Goal: Information Seeking & Learning: Learn about a topic

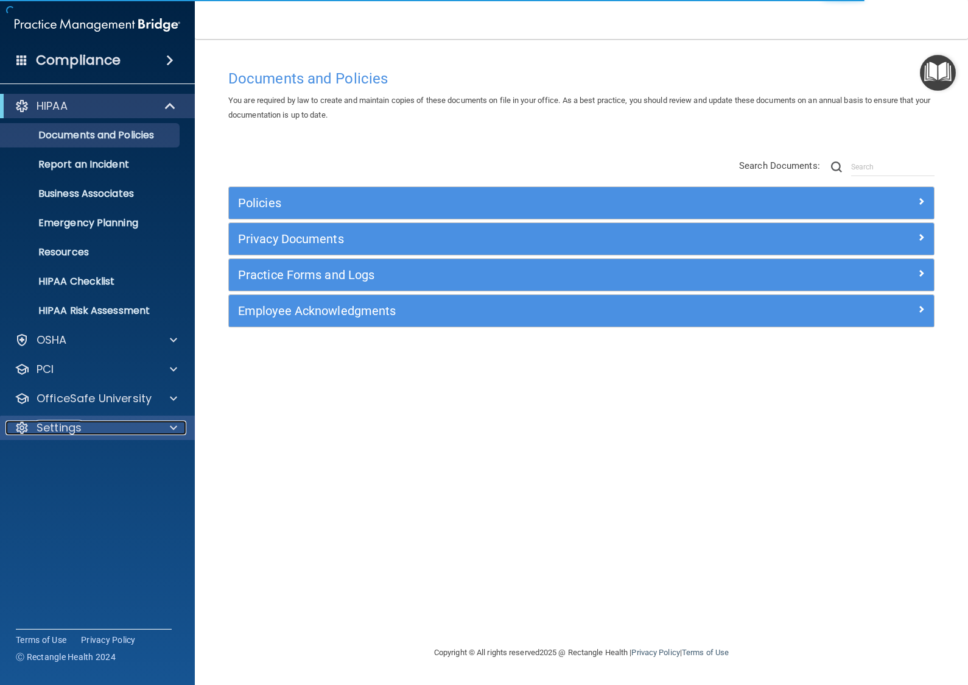
click at [169, 429] on div at bounding box center [172, 427] width 30 height 15
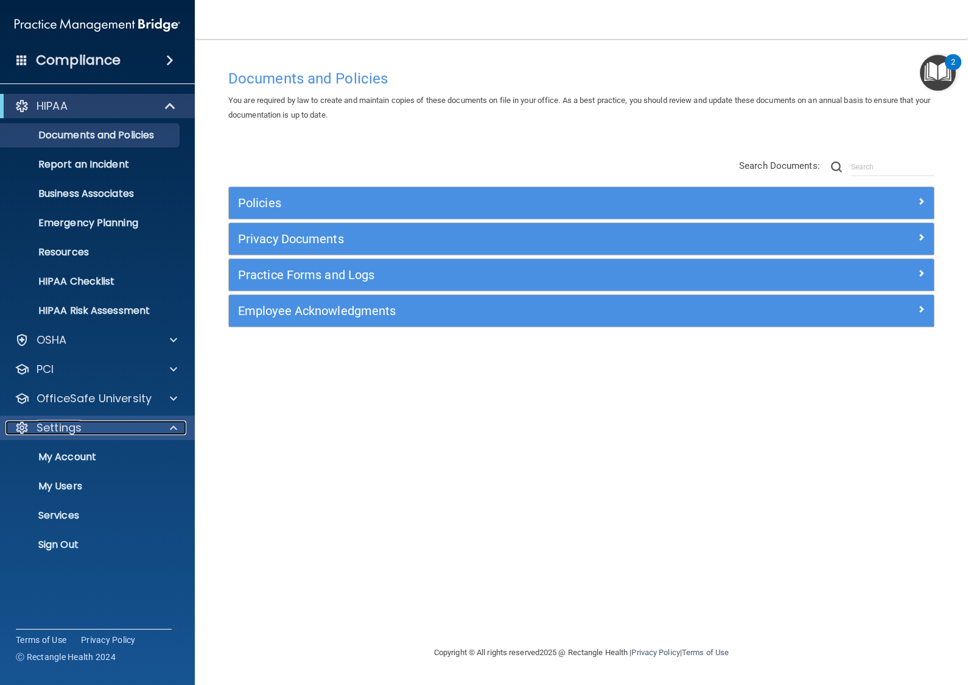
click at [169, 429] on div at bounding box center [172, 427] width 30 height 15
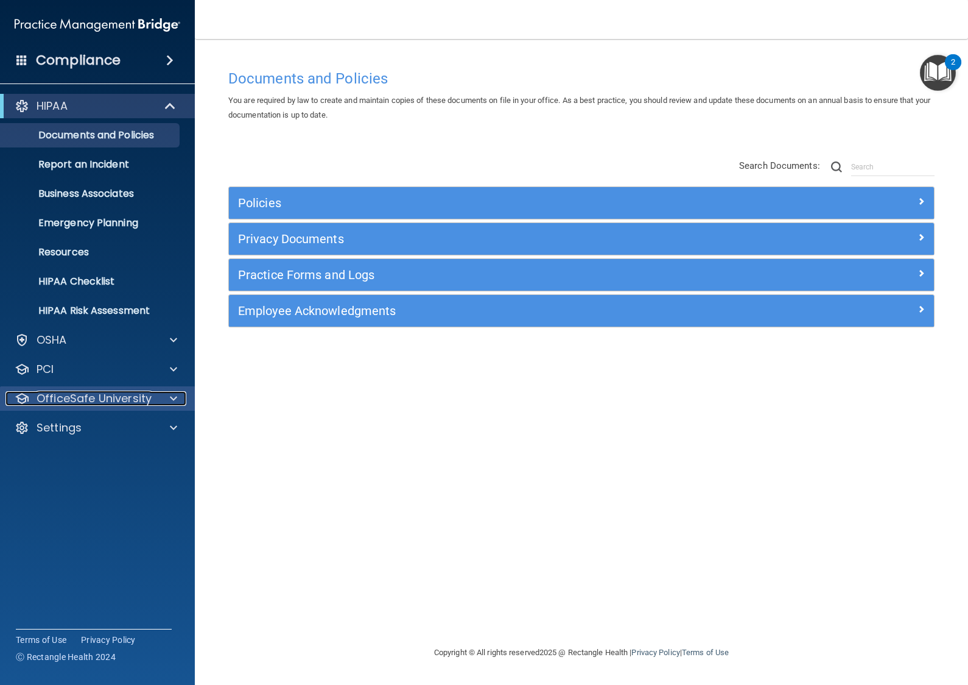
click at [167, 401] on div at bounding box center [172, 398] width 30 height 15
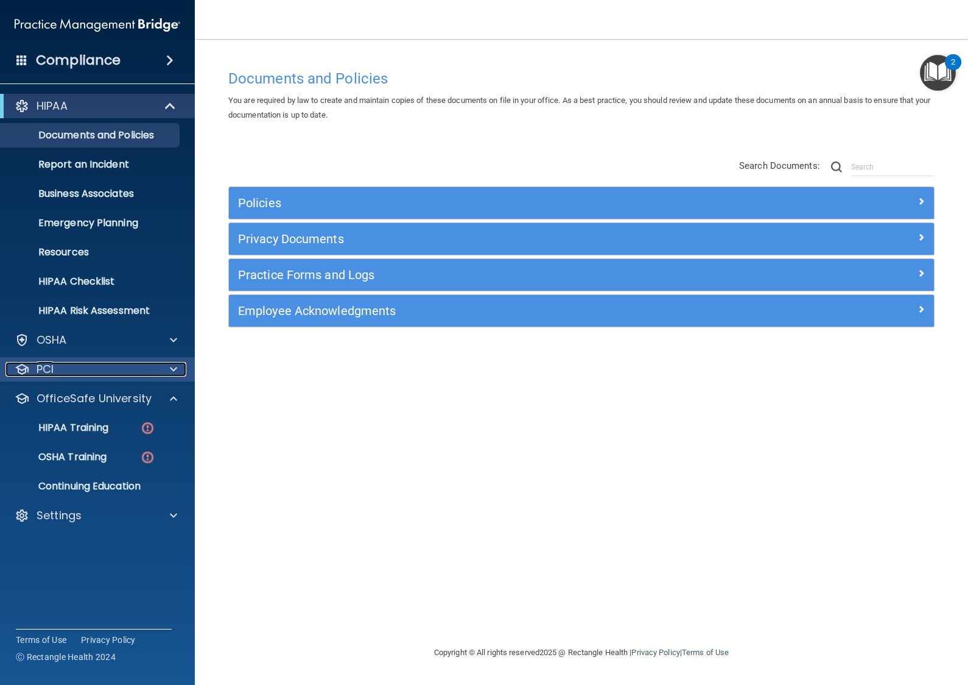
click at [177, 371] on div at bounding box center [172, 369] width 30 height 15
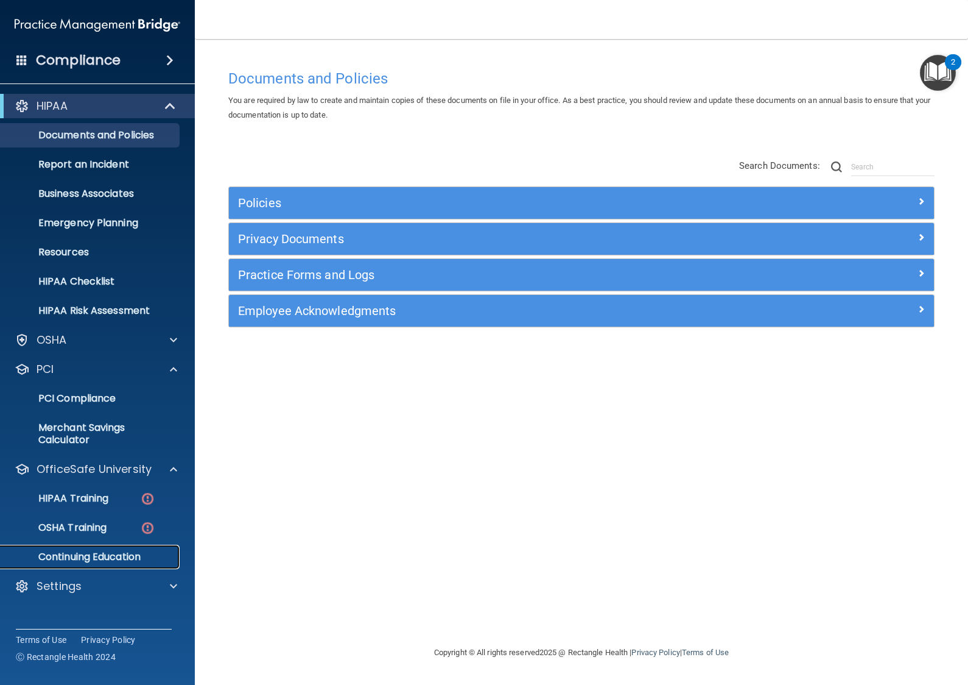
click at [111, 552] on p "Continuing Education" at bounding box center [91, 557] width 166 height 12
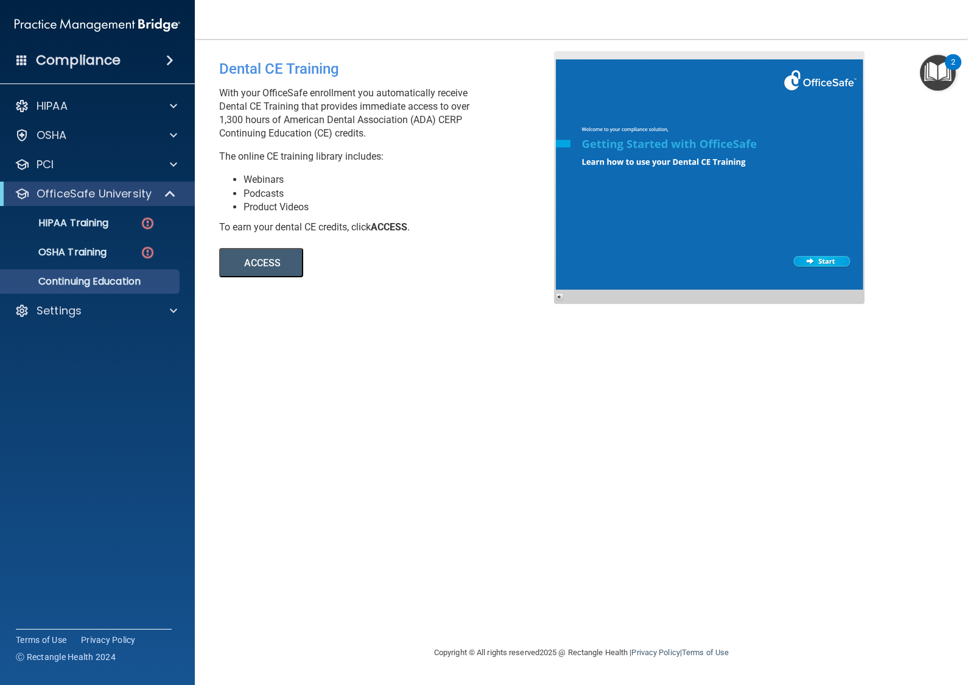
click at [268, 270] on button "ACCESS" at bounding box center [261, 262] width 84 height 29
click at [60, 166] on div "PCI" at bounding box center [80, 164] width 151 height 15
